Goal: Find specific page/section: Find specific page/section

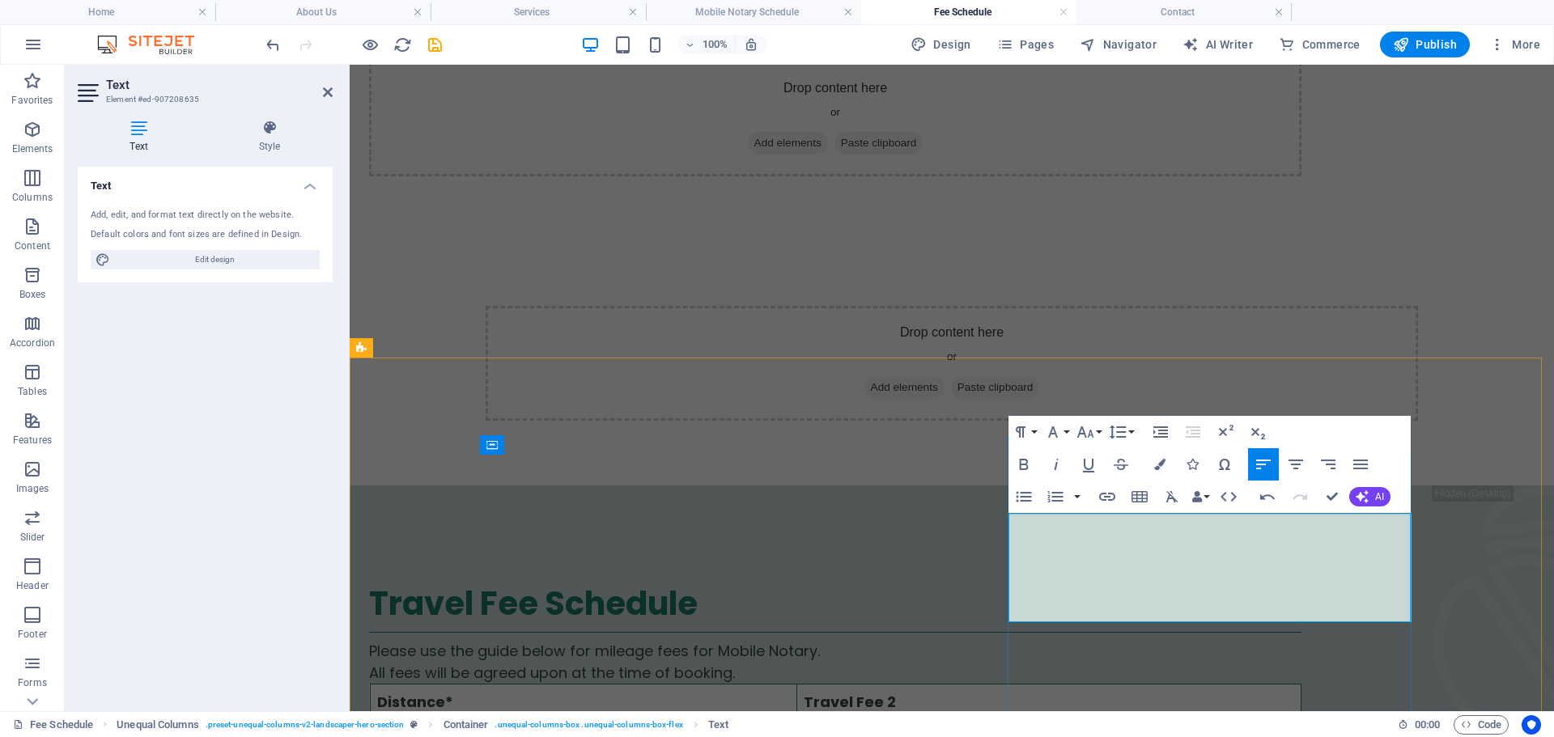
drag, startPoint x: 1195, startPoint y: 563, endPoint x: 1010, endPoint y: 568, distance: 184.7
